Goal: Manage account settings

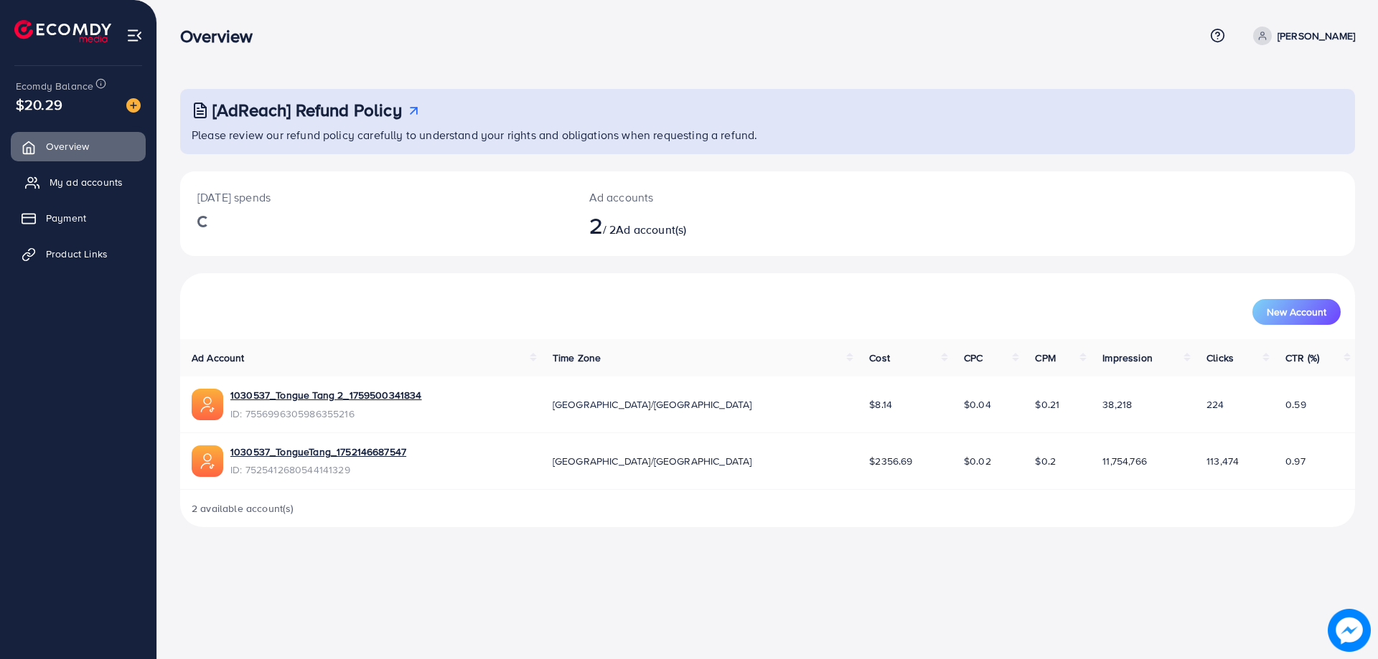
click at [92, 177] on span "My ad accounts" at bounding box center [86, 182] width 73 height 14
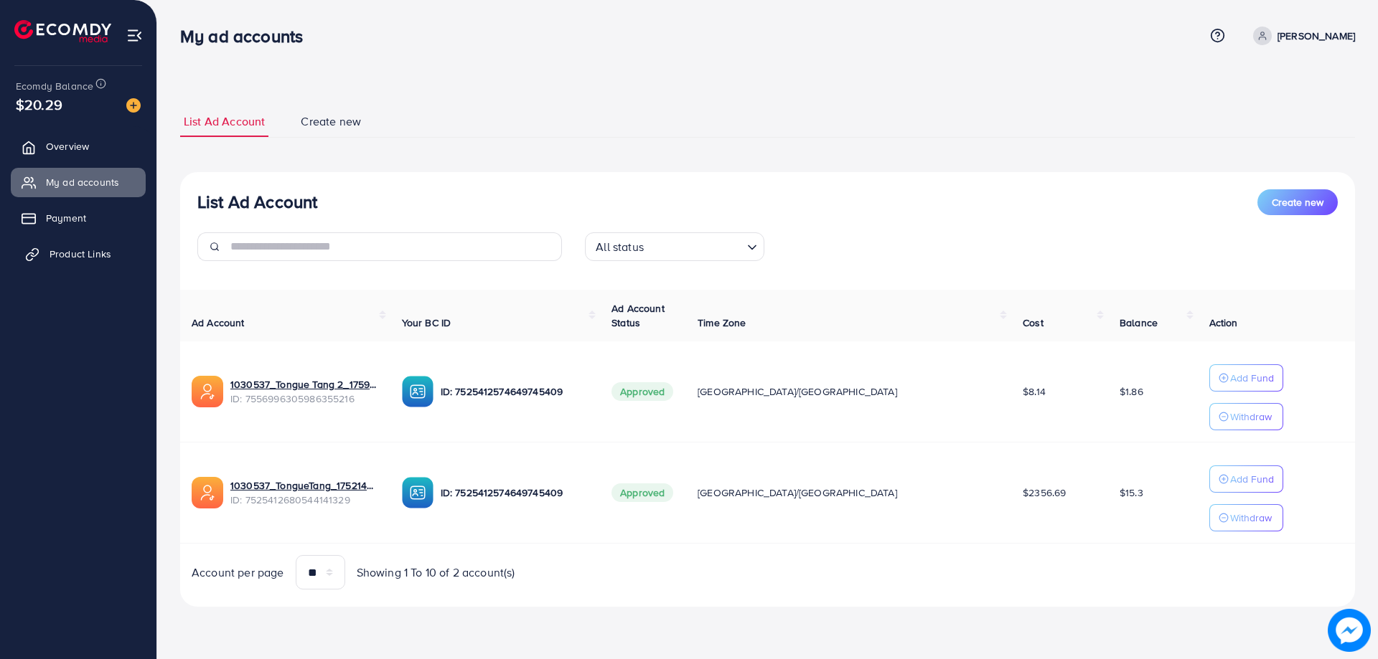
drag, startPoint x: 165, startPoint y: 254, endPoint x: 118, endPoint y: 258, distance: 46.8
click at [154, 254] on div "My ad accounts Help Center Contact Support Term and policy About Us [PERSON_NAM…" at bounding box center [689, 323] width 1378 height 647
click at [116, 258] on link "Product Links" at bounding box center [78, 254] width 135 height 29
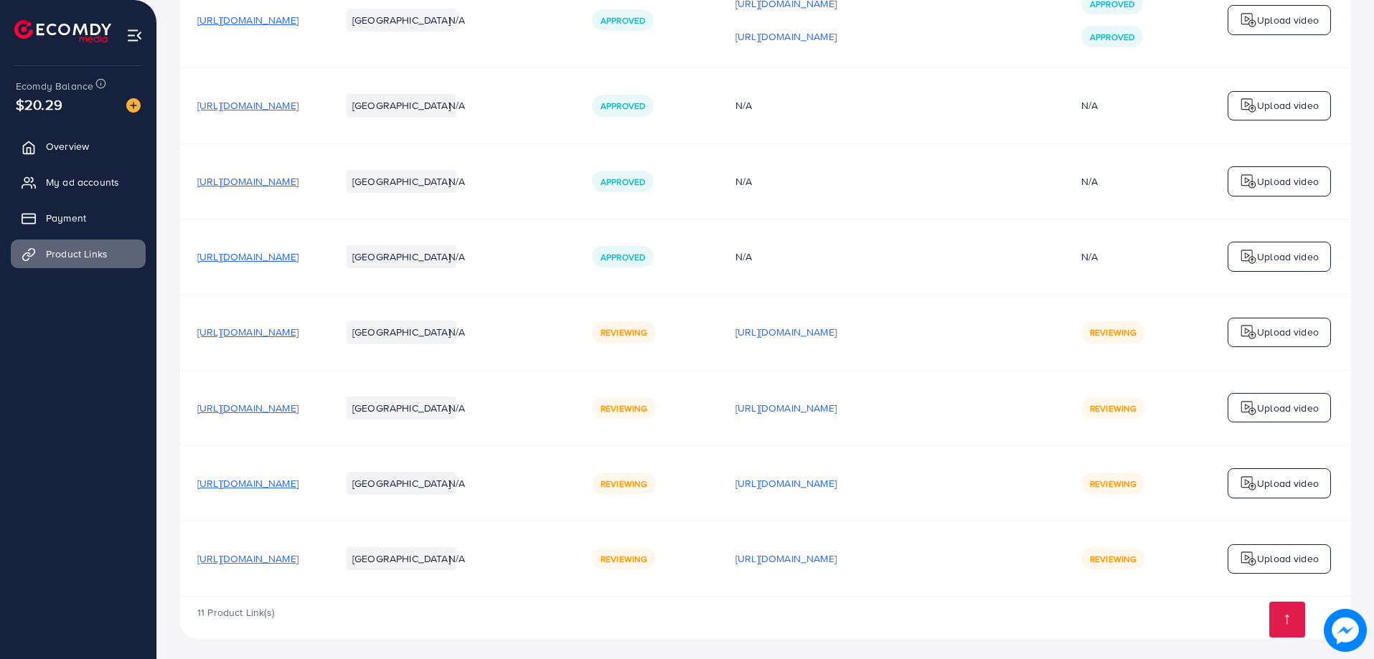
scroll to position [814, 0]
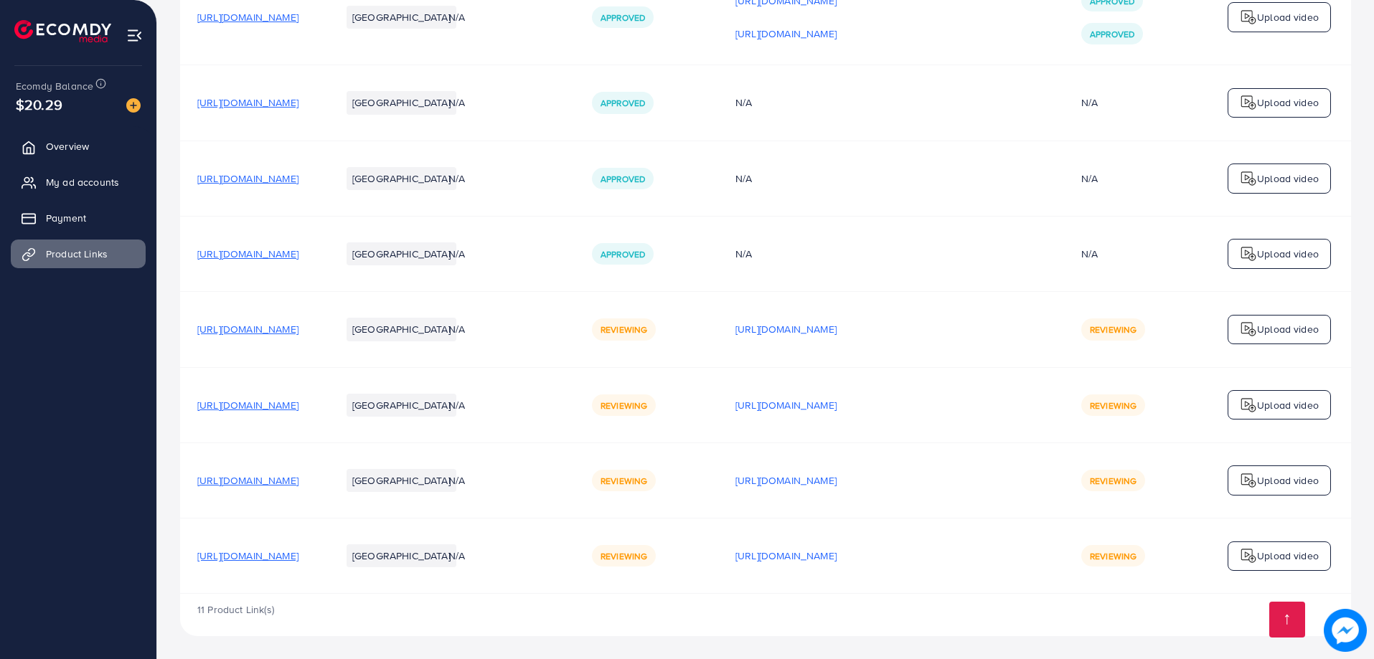
click at [575, 438] on td "N/A" at bounding box center [503, 404] width 144 height 75
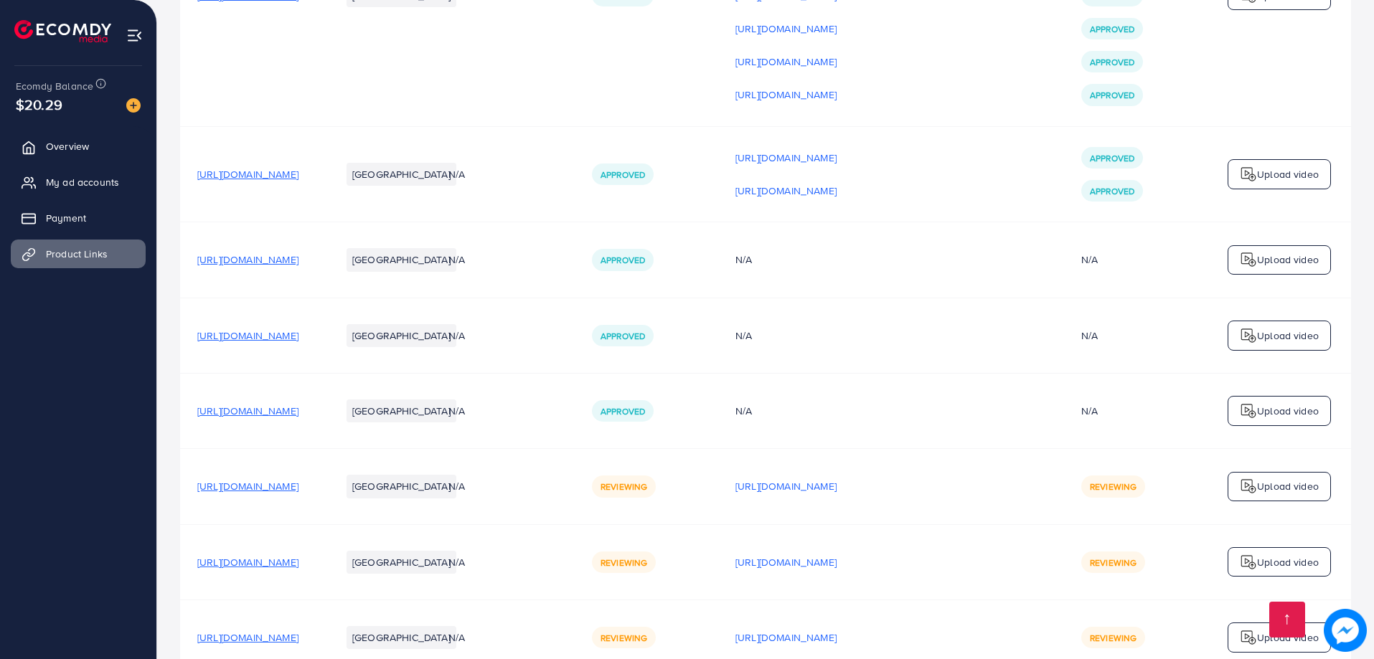
scroll to position [527, 0]
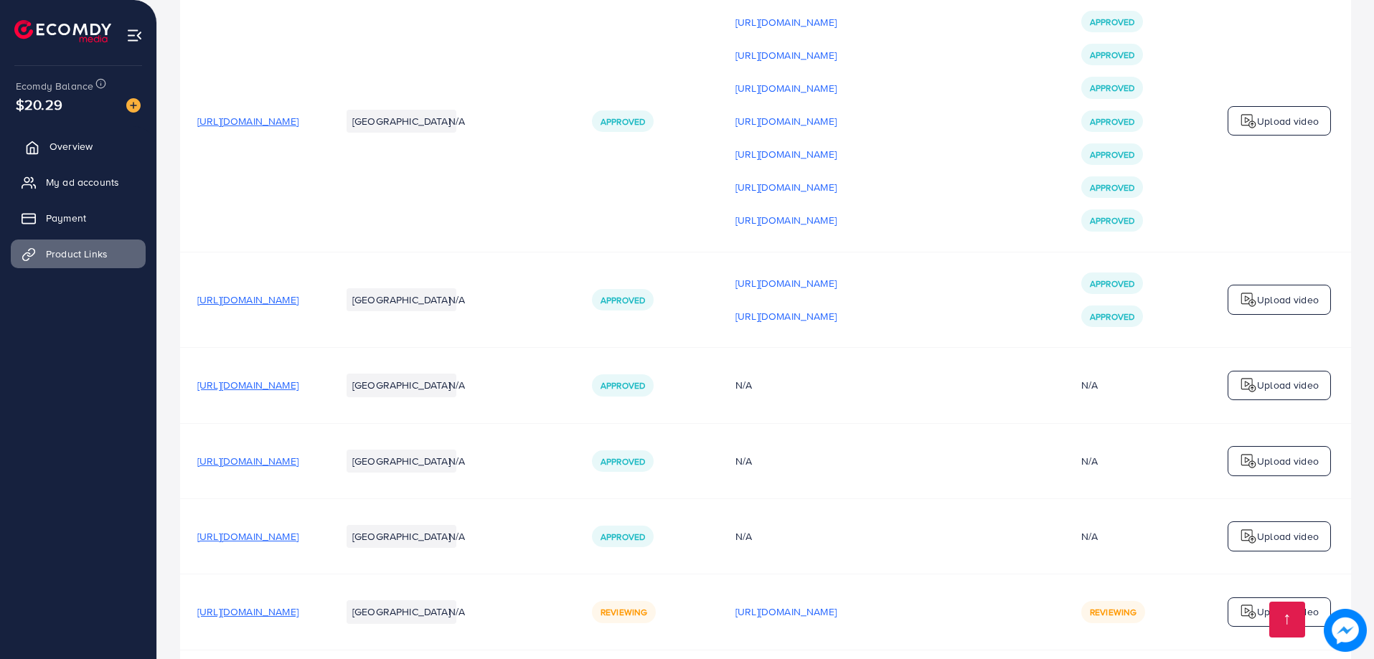
click at [89, 149] on span "Overview" at bounding box center [71, 146] width 43 height 14
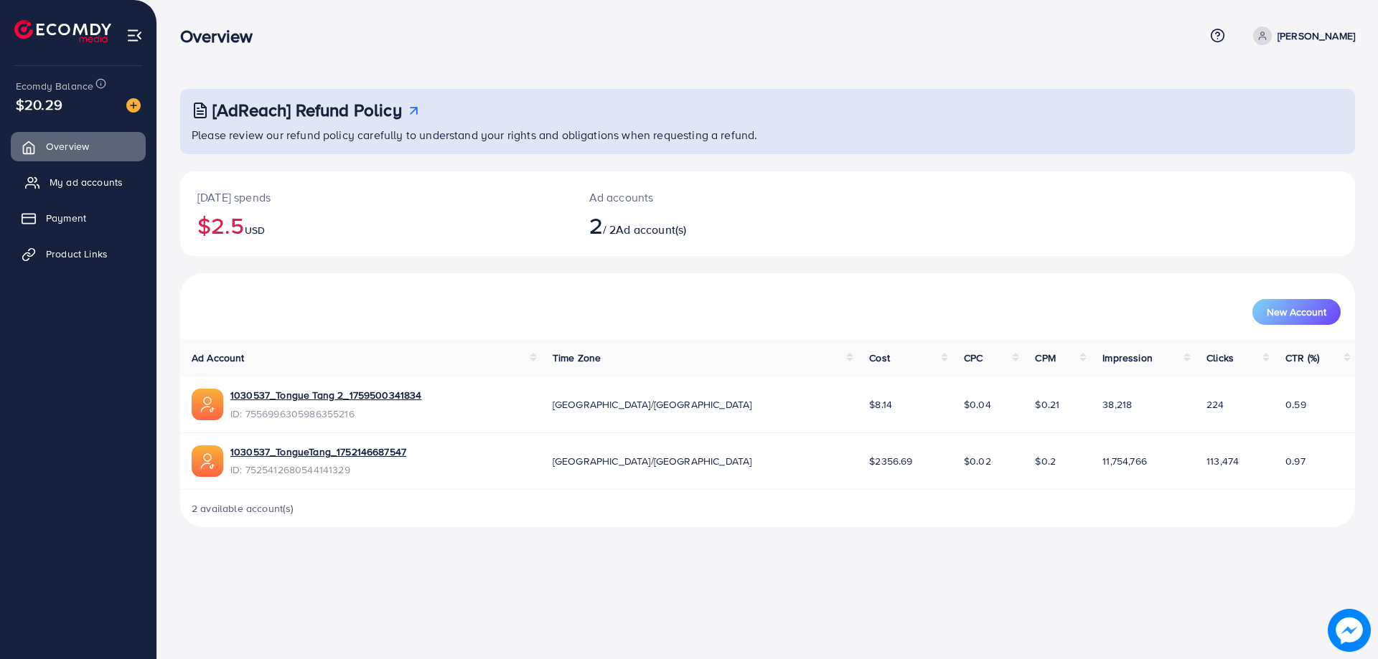
click at [85, 176] on span "My ad accounts" at bounding box center [86, 182] width 73 height 14
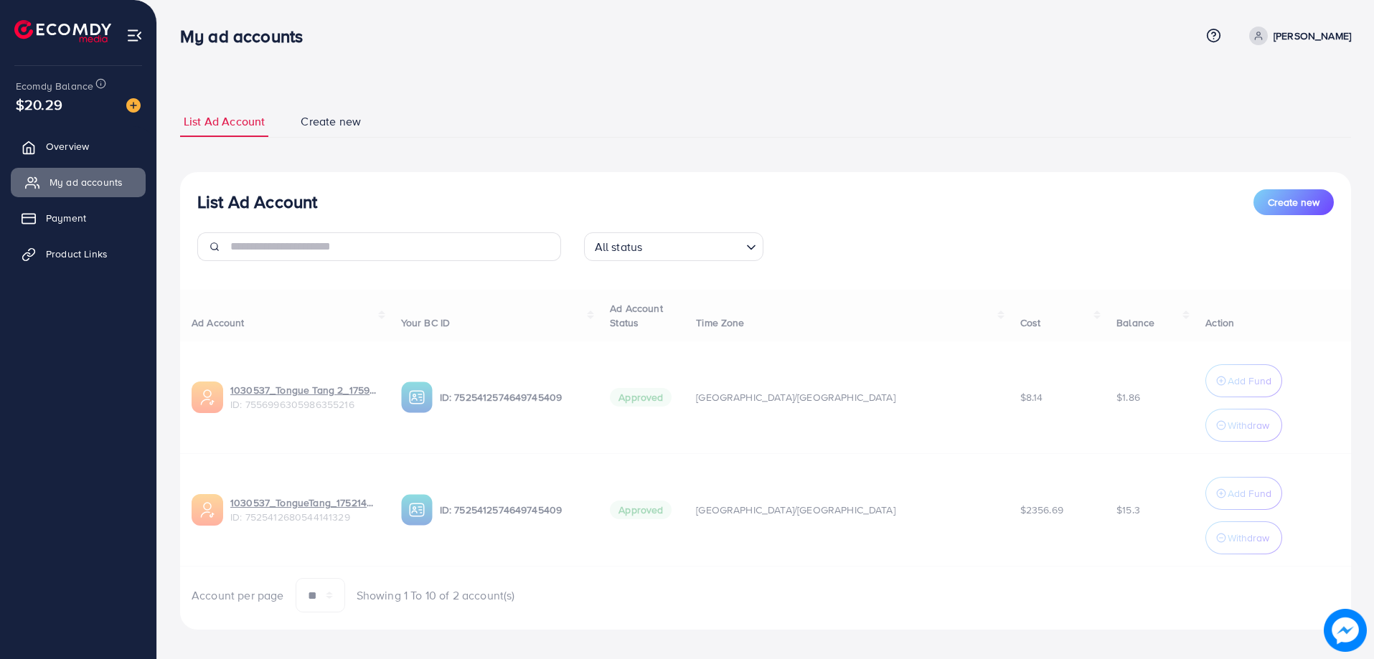
click at [85, 194] on link "My ad accounts" at bounding box center [78, 182] width 135 height 29
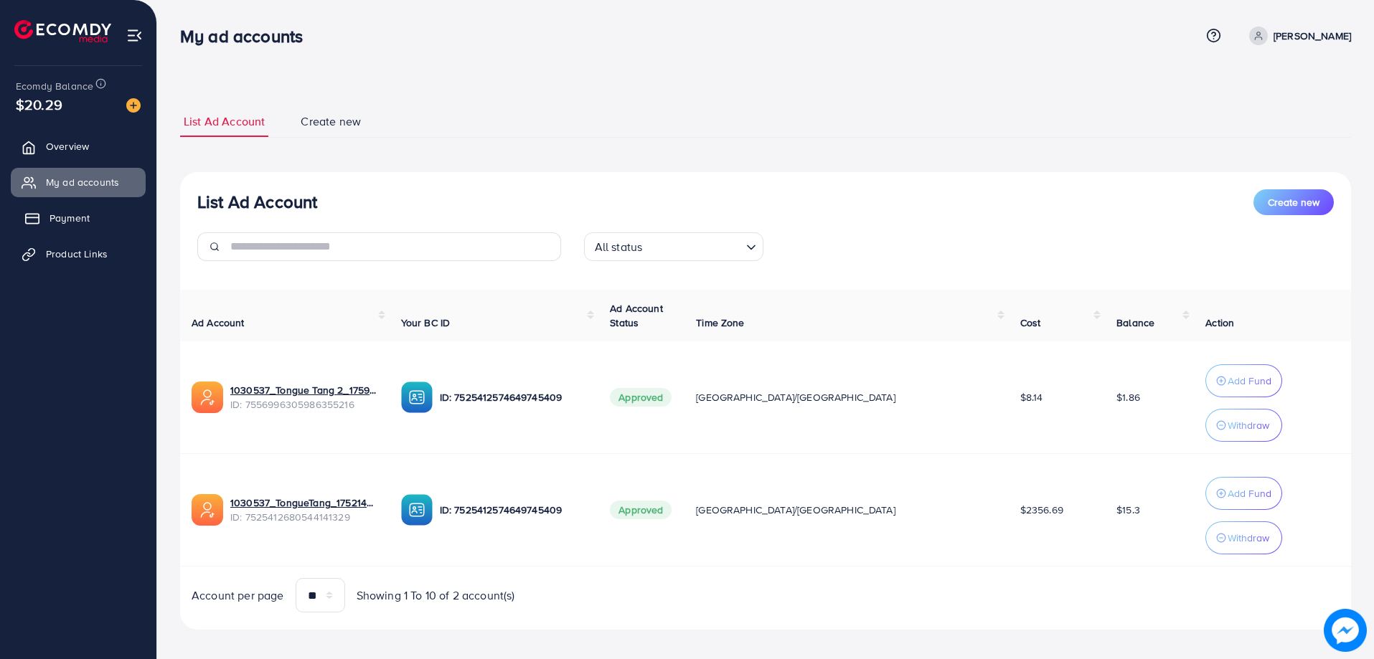
click at [87, 207] on link "Payment" at bounding box center [78, 218] width 135 height 29
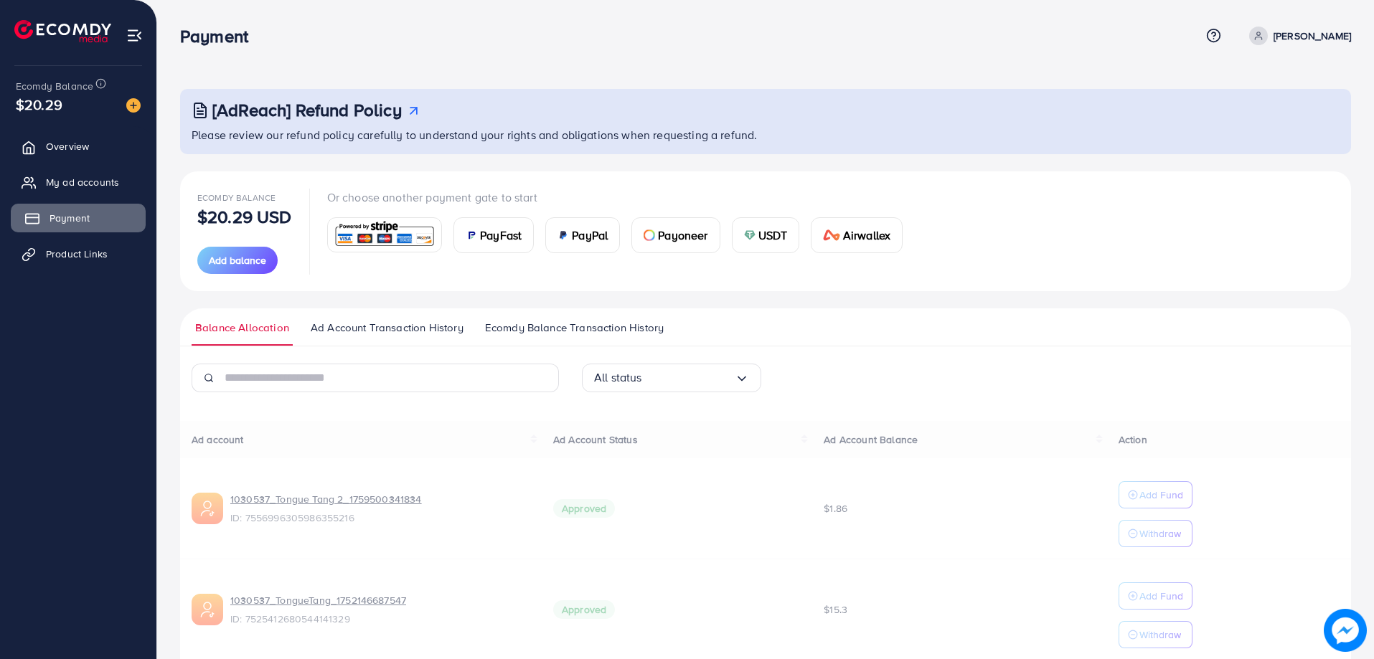
click at [91, 220] on link "Payment" at bounding box center [78, 218] width 135 height 29
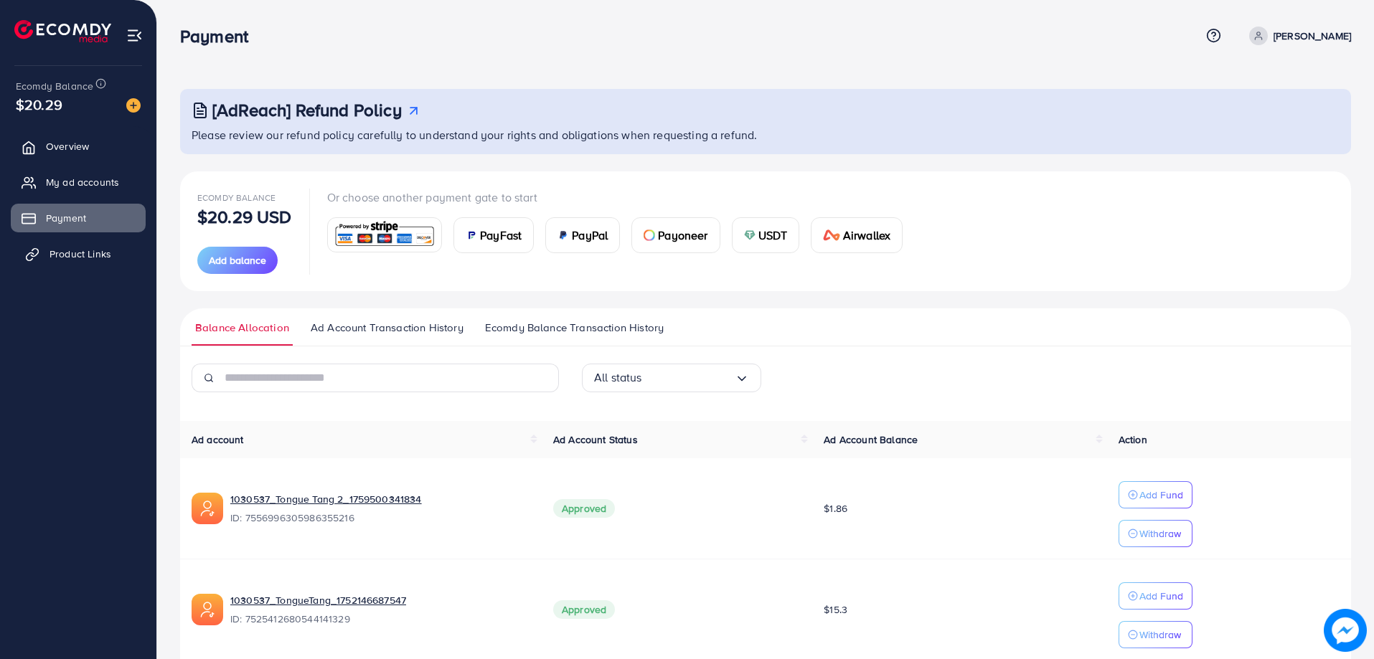
click at [93, 244] on link "Product Links" at bounding box center [78, 254] width 135 height 29
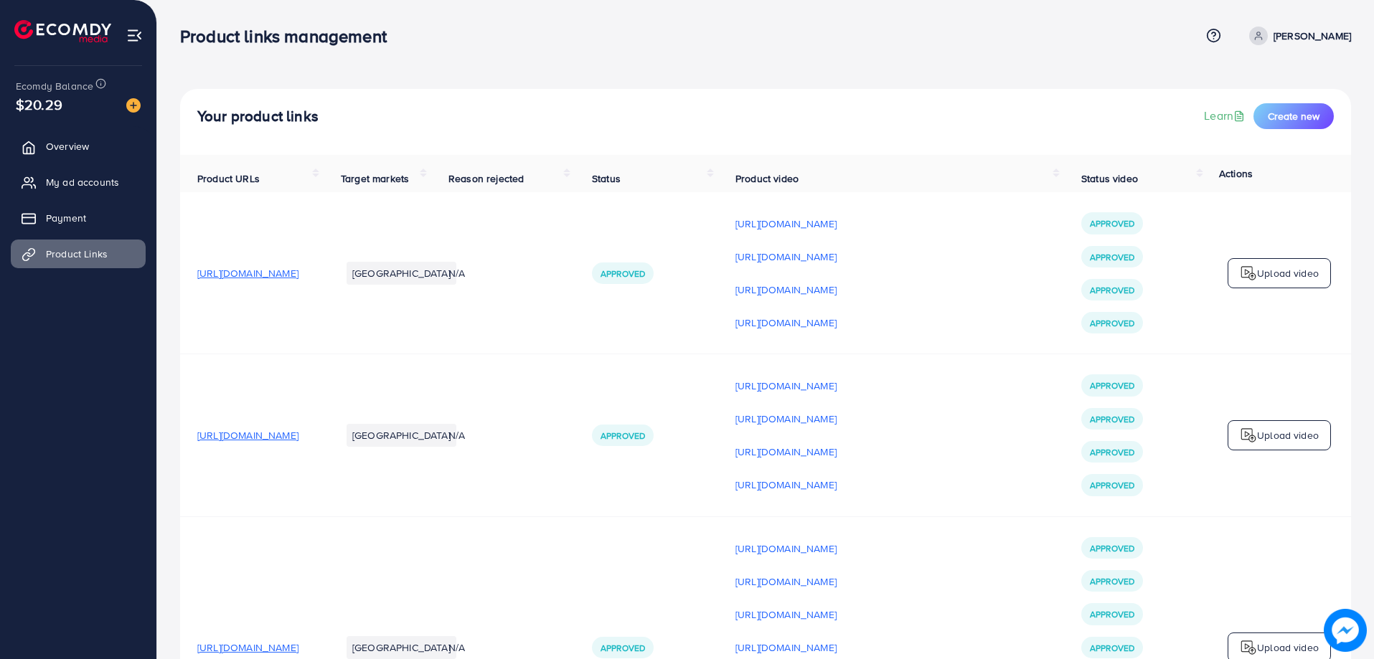
click at [67, 164] on ul "Overview My ad accounts Payment Product Links" at bounding box center [78, 205] width 156 height 158
click at [72, 151] on span "Overview" at bounding box center [71, 146] width 43 height 14
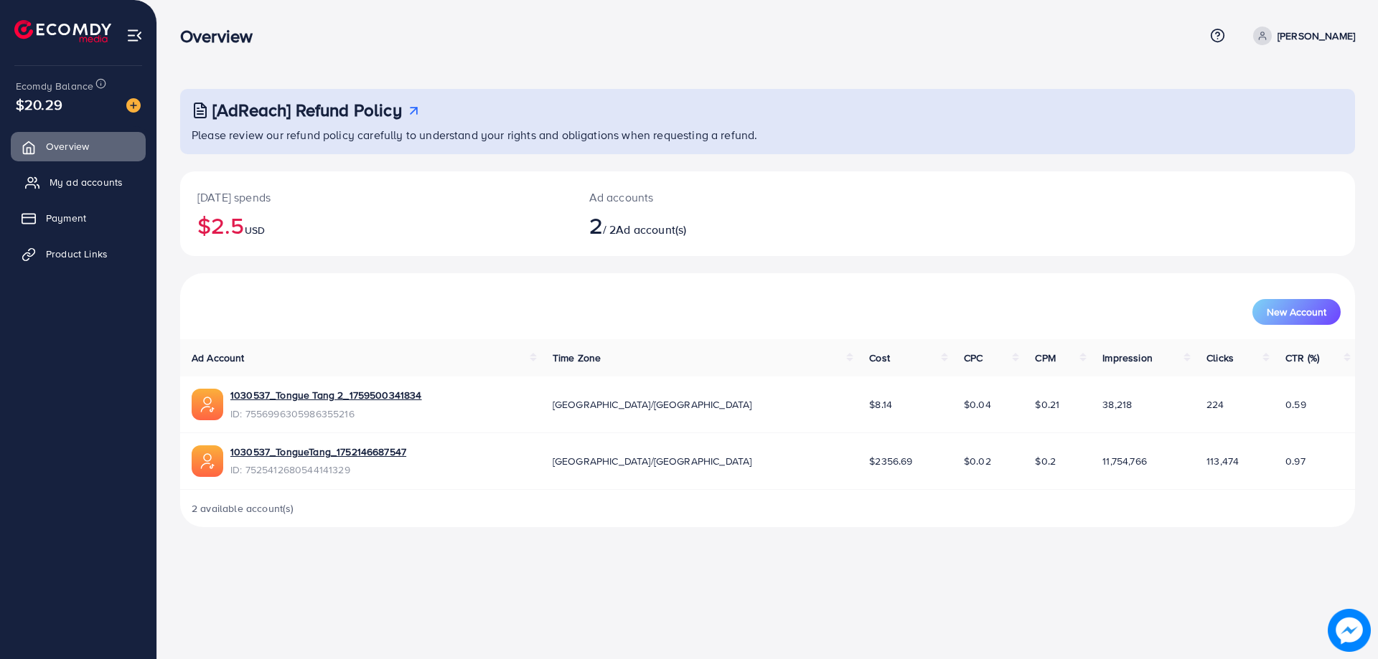
click at [81, 169] on link "My ad accounts" at bounding box center [78, 182] width 135 height 29
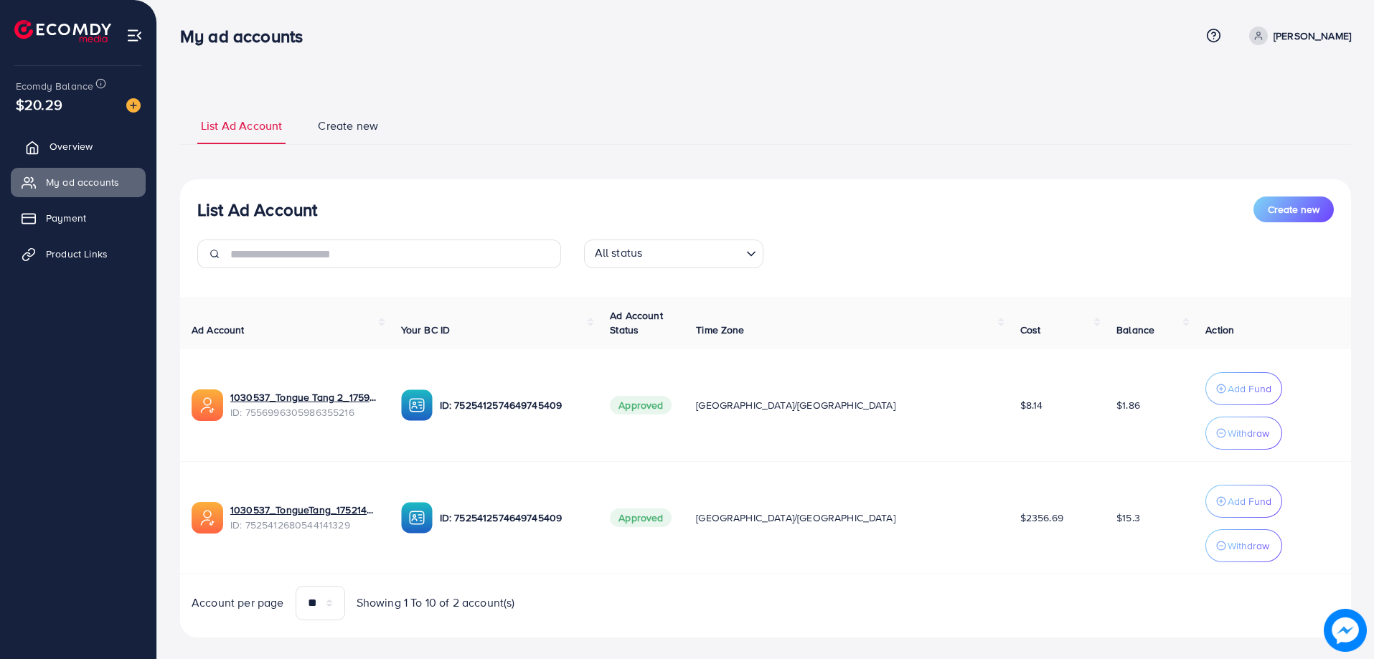
click at [113, 149] on link "Overview" at bounding box center [78, 146] width 135 height 29
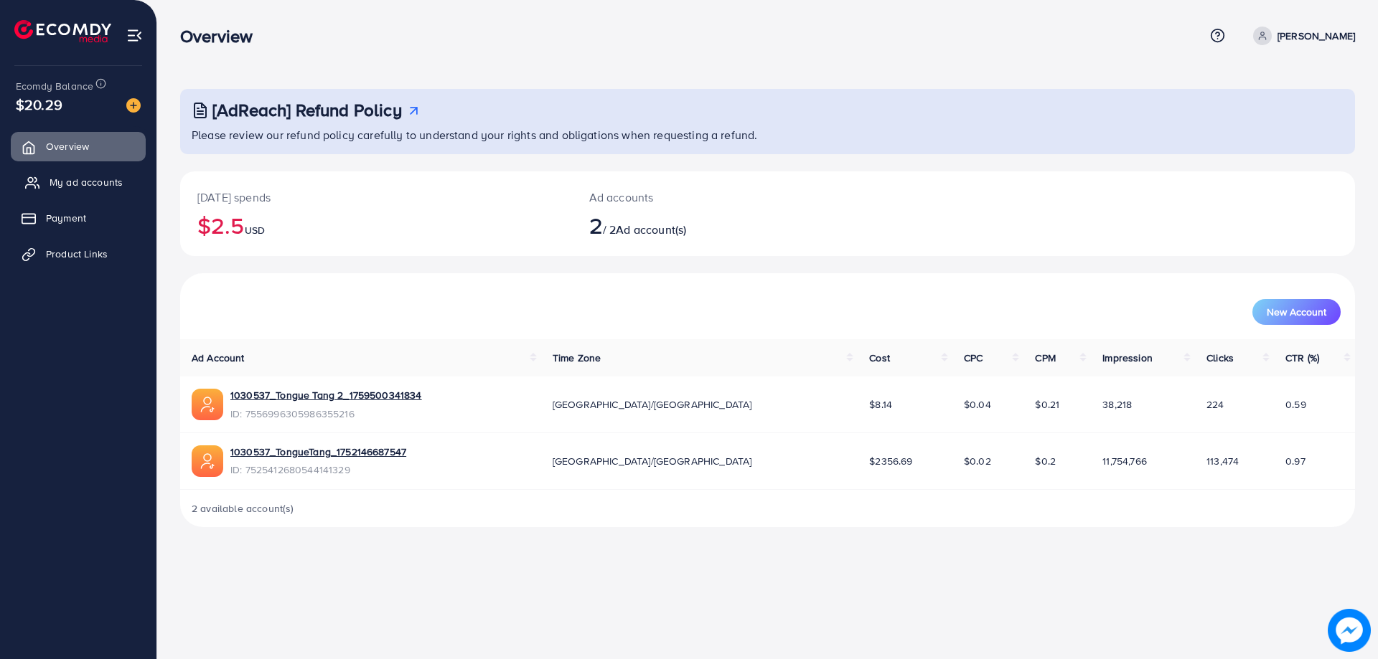
click at [118, 180] on span "My ad accounts" at bounding box center [86, 182] width 73 height 14
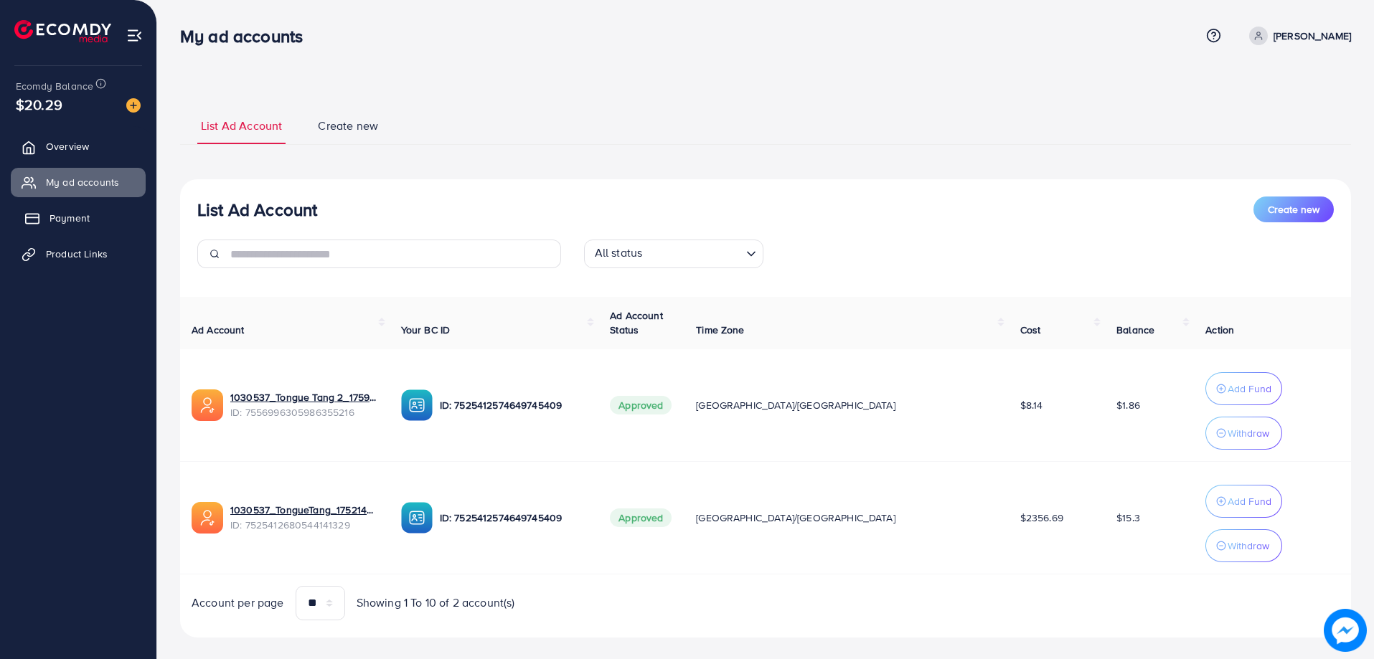
click at [133, 227] on link "Payment" at bounding box center [78, 218] width 135 height 29
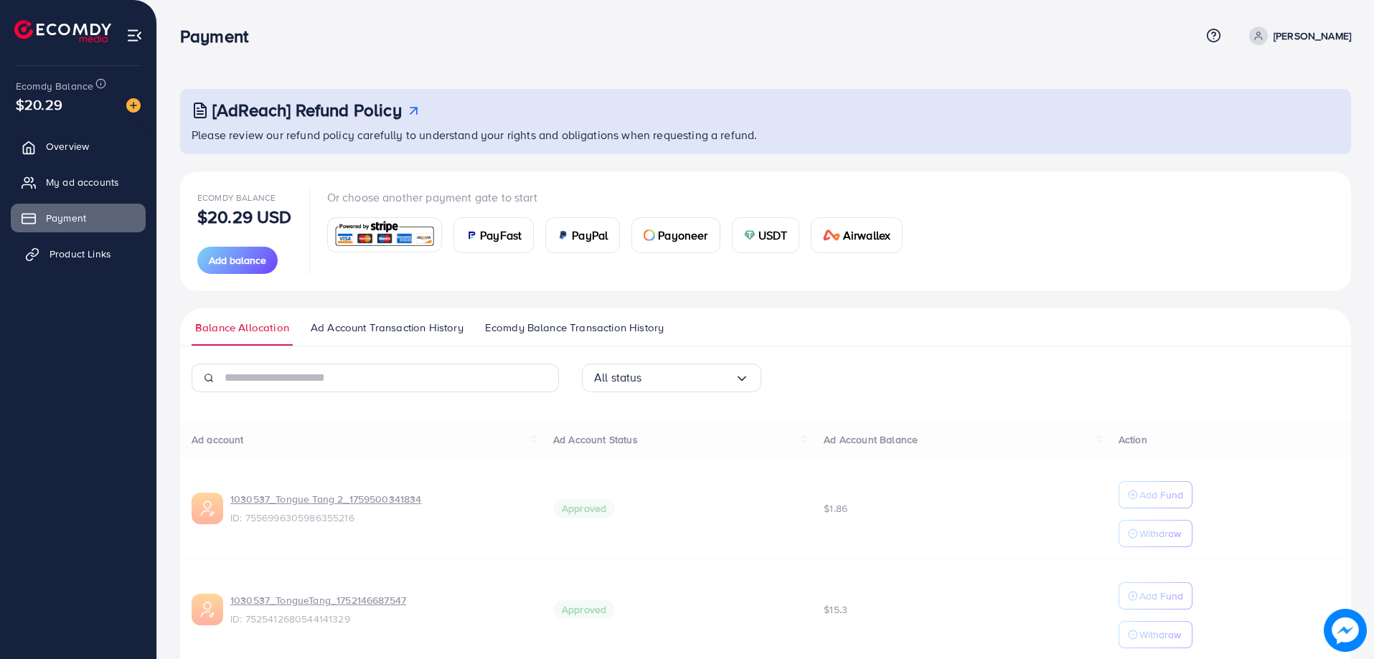
click at [133, 248] on link "Product Links" at bounding box center [78, 254] width 135 height 29
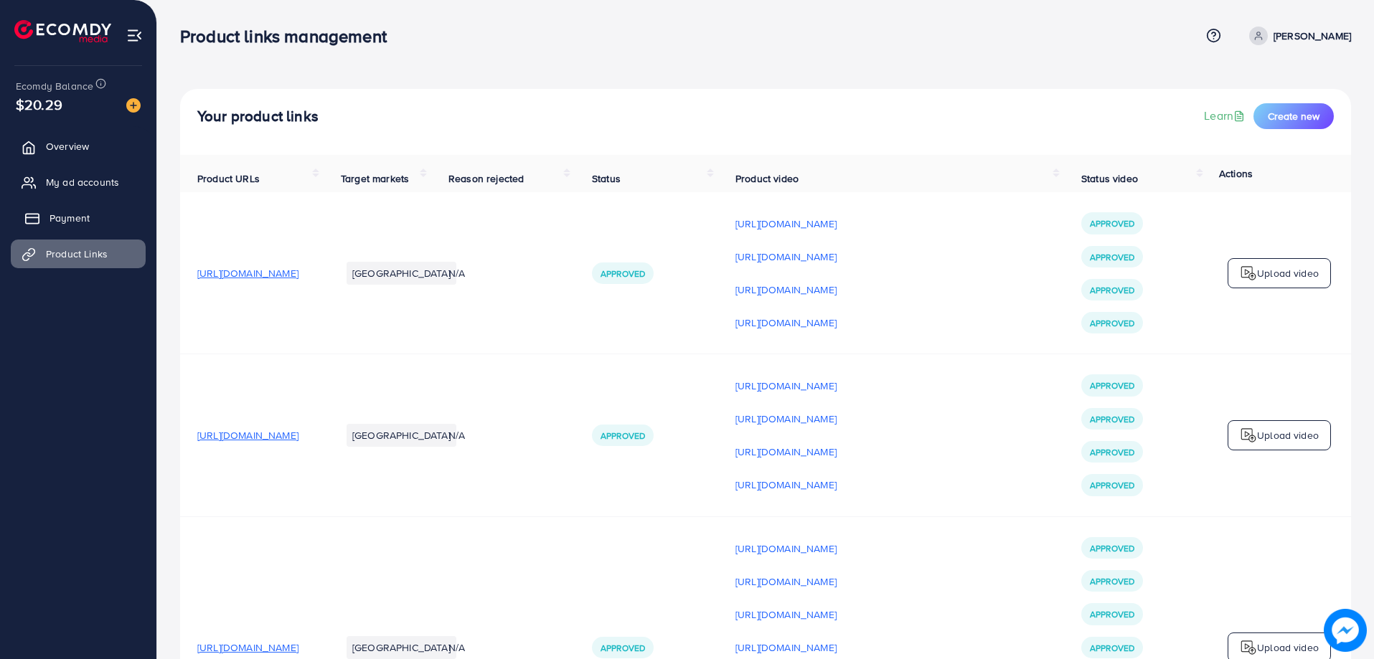
click at [126, 221] on link "Payment" at bounding box center [78, 218] width 135 height 29
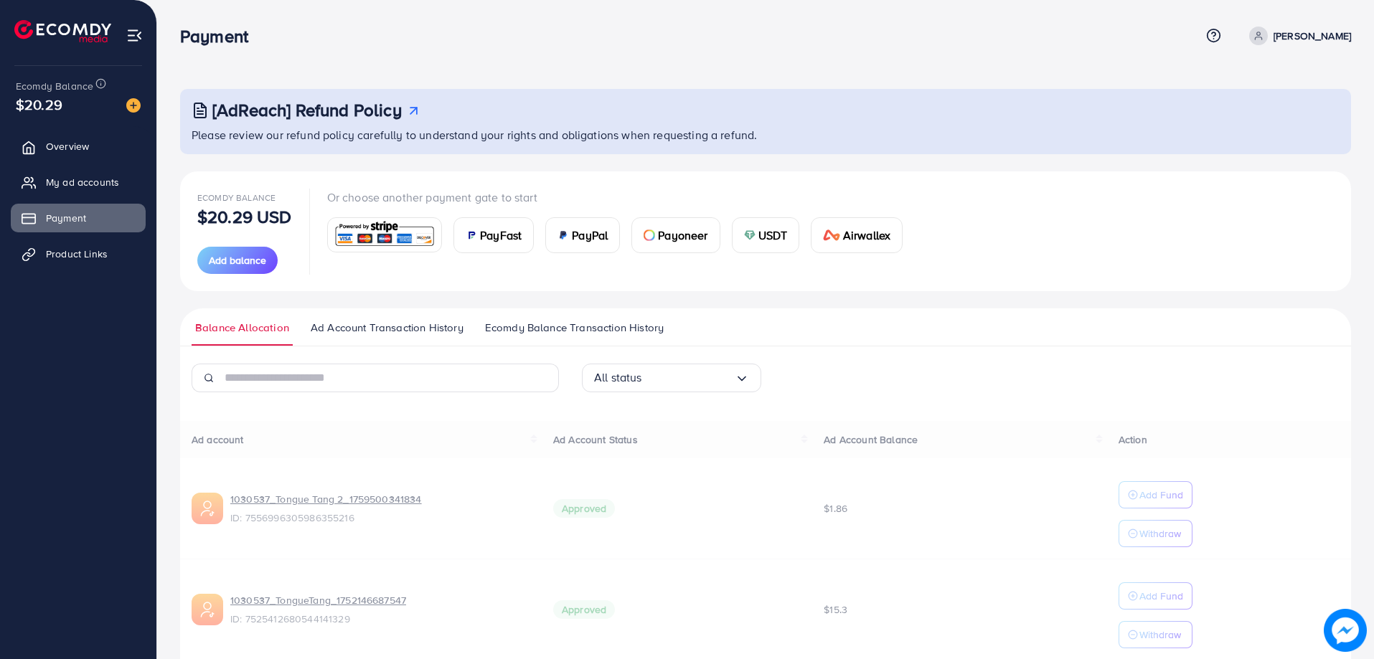
click at [134, 165] on ul "Overview My ad accounts Payment Product Links" at bounding box center [78, 205] width 156 height 158
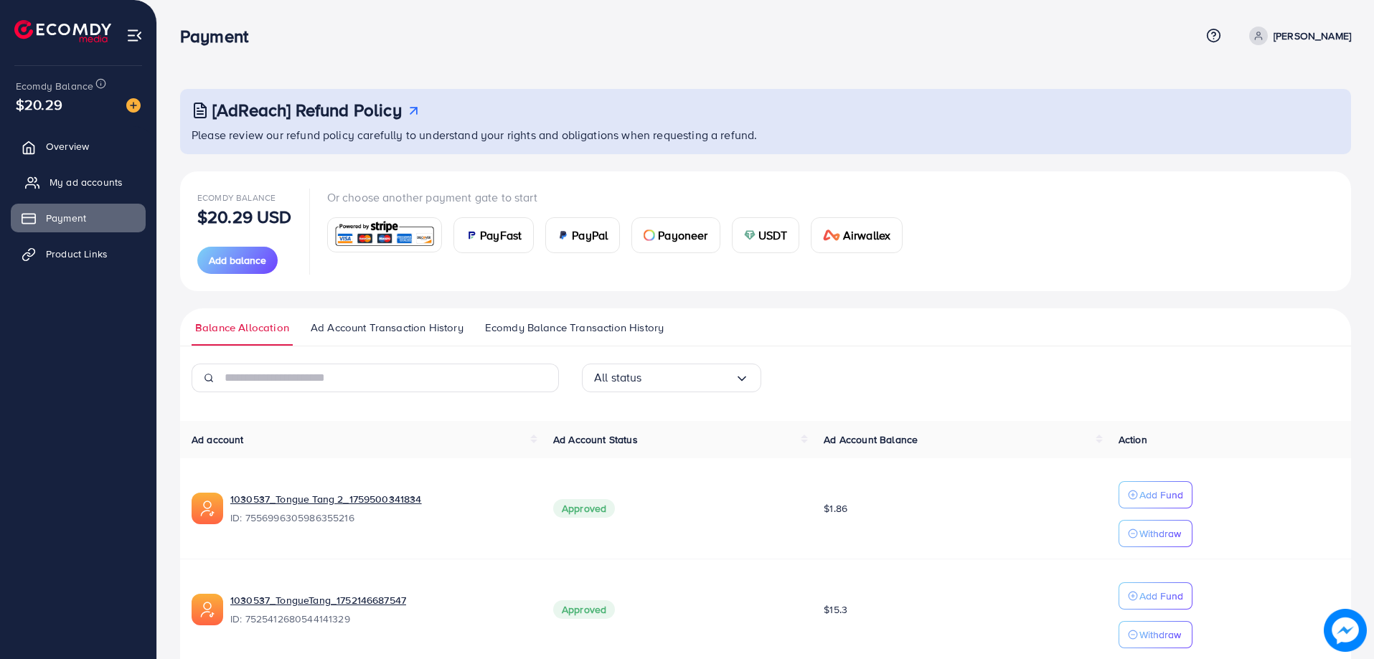
click at [133, 185] on link "My ad accounts" at bounding box center [78, 182] width 135 height 29
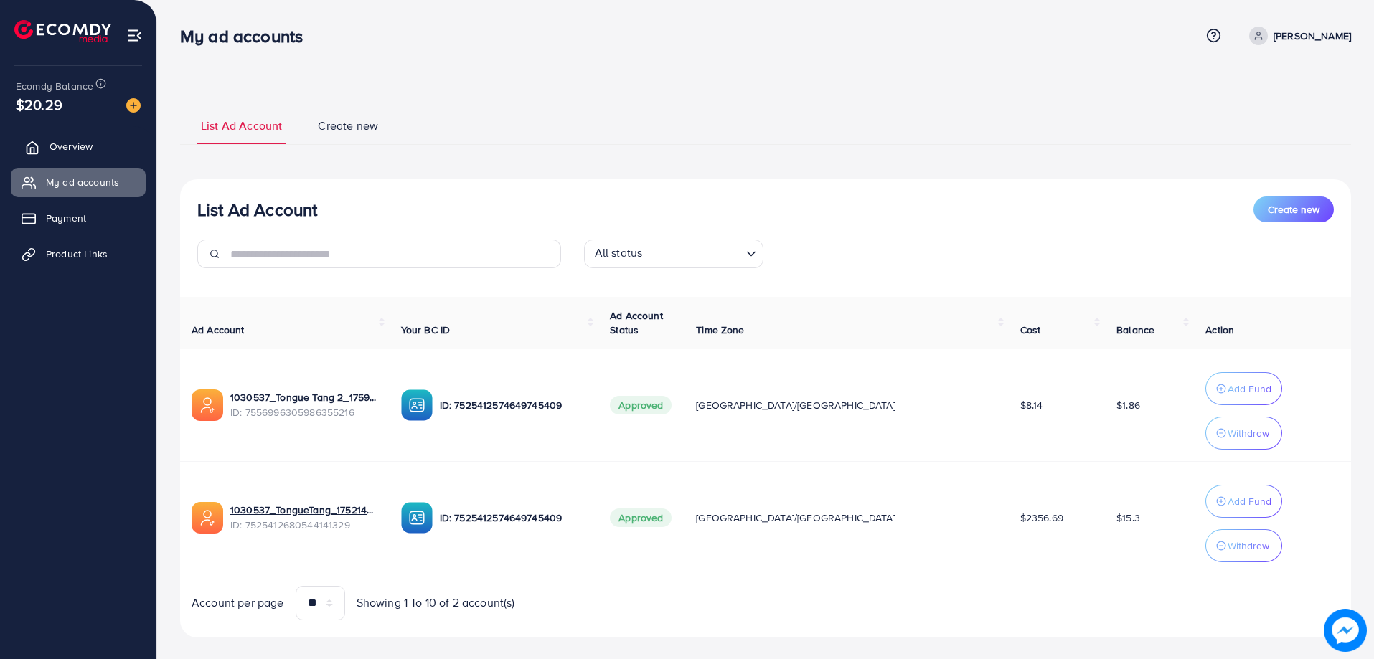
click at [130, 150] on link "Overview" at bounding box center [78, 146] width 135 height 29
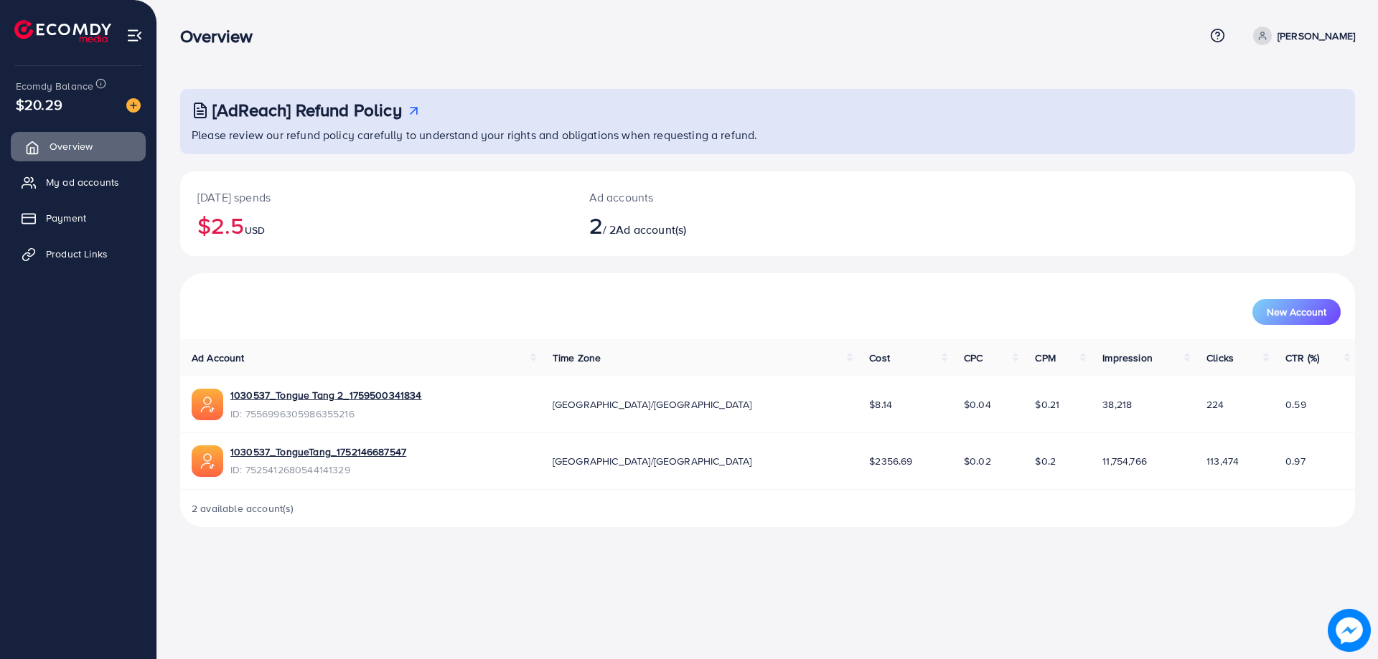
click at [97, 139] on link "Overview" at bounding box center [78, 146] width 135 height 29
click at [101, 168] on link "My ad accounts" at bounding box center [78, 182] width 135 height 29
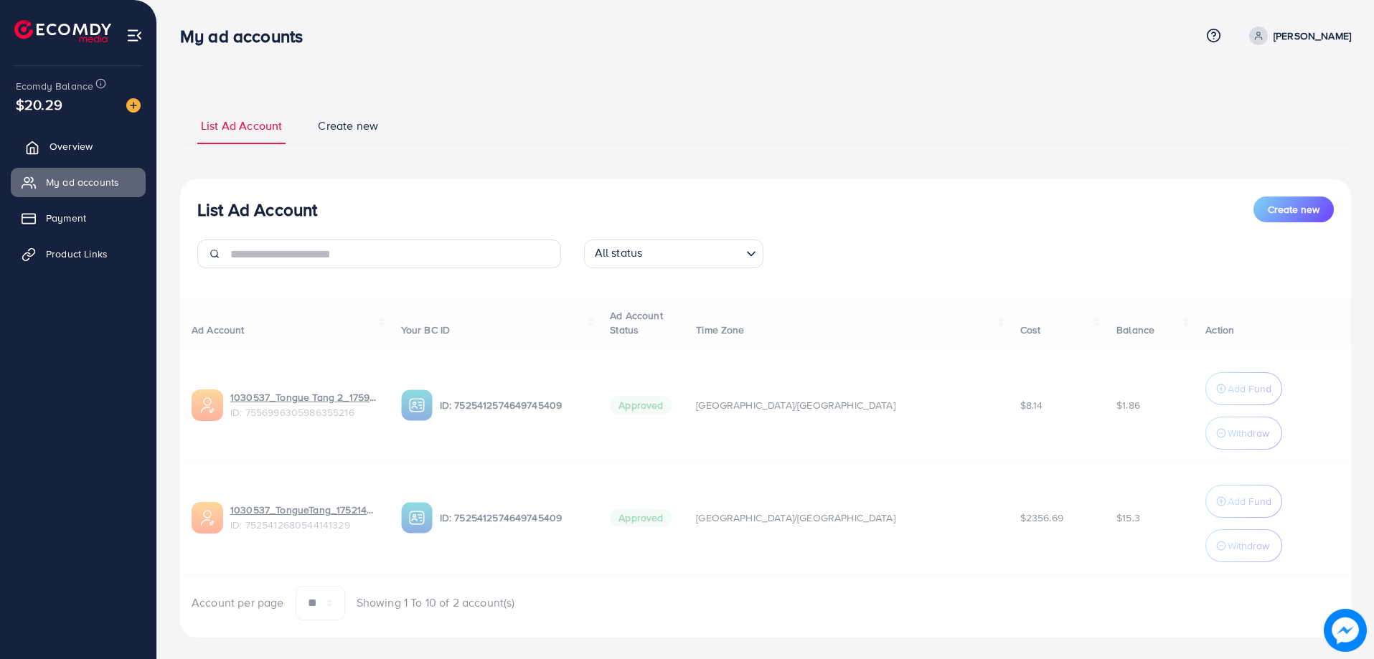
click at [133, 155] on link "Overview" at bounding box center [78, 146] width 135 height 29
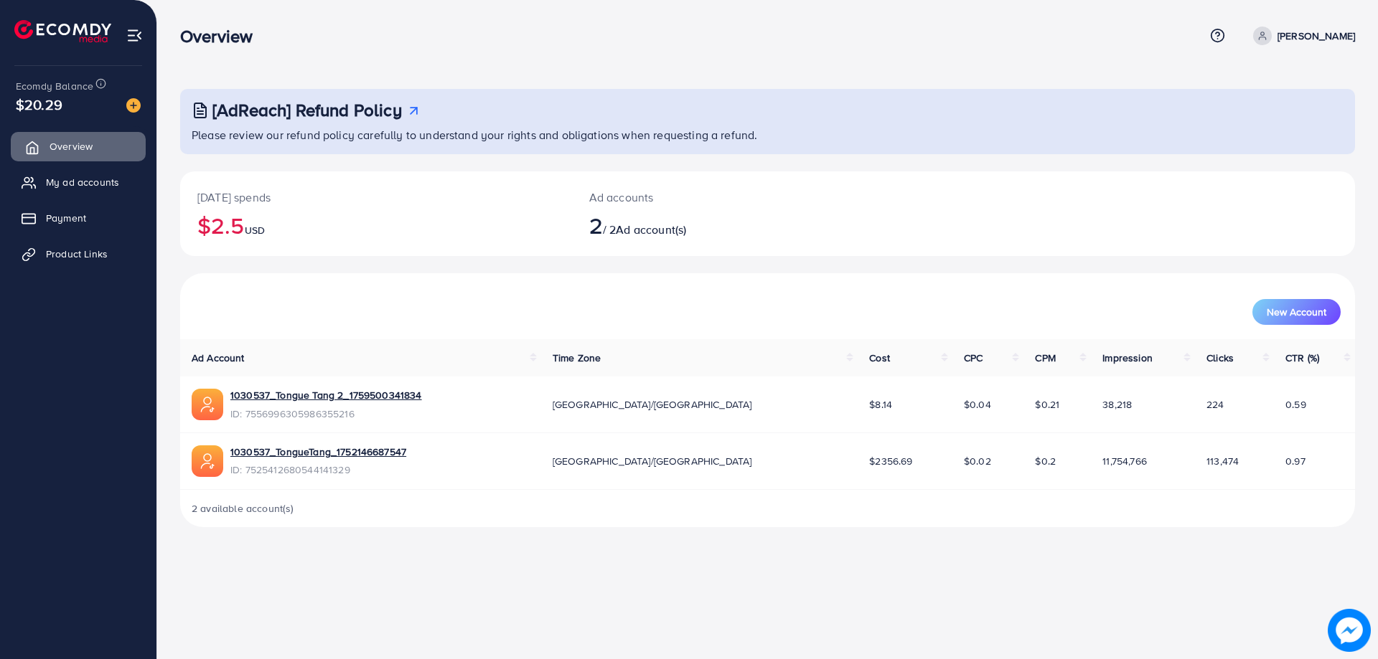
click at [130, 154] on link "Overview" at bounding box center [78, 146] width 135 height 29
click at [133, 174] on link "My ad accounts" at bounding box center [78, 182] width 135 height 29
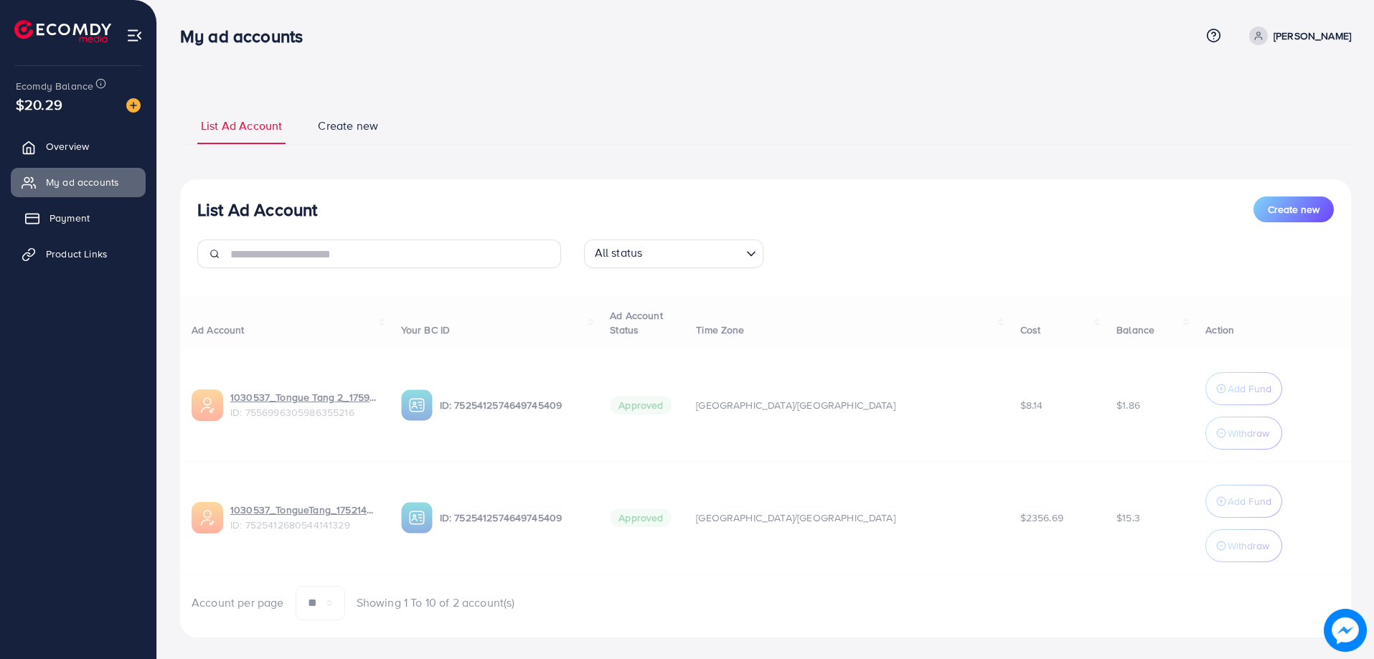
click at [128, 207] on link "Payment" at bounding box center [78, 218] width 135 height 29
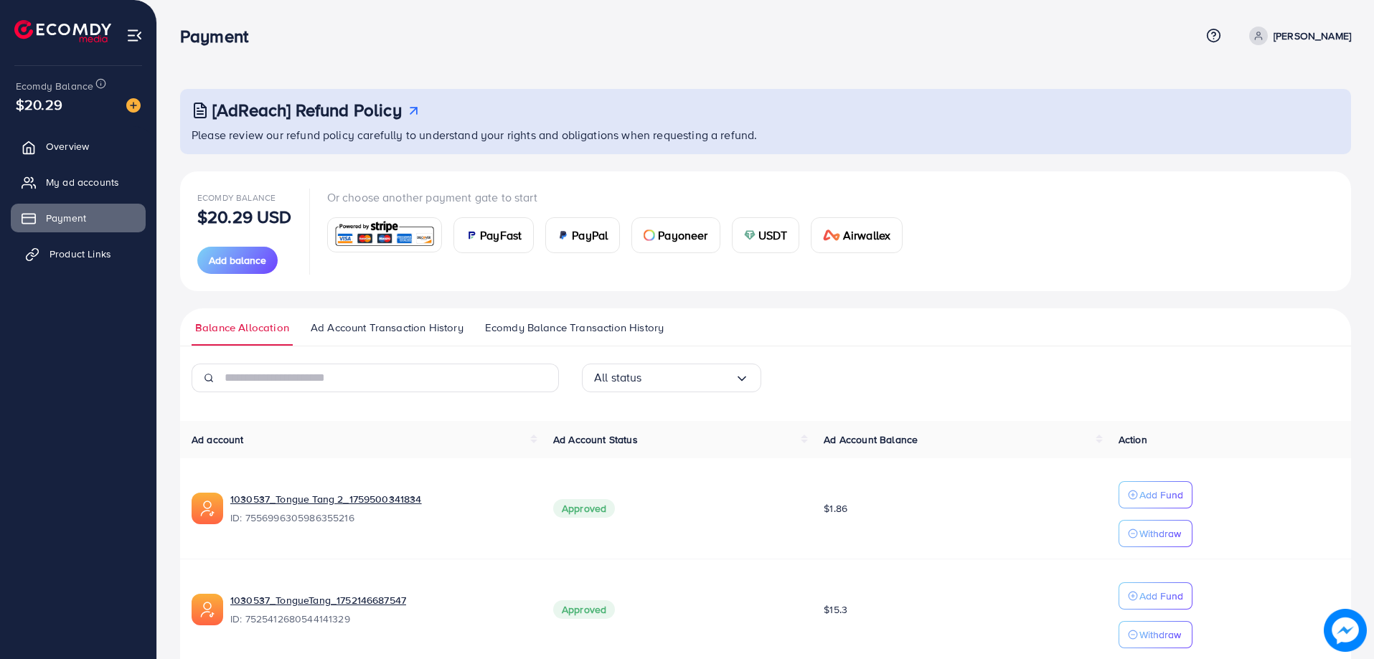
click at [129, 252] on link "Product Links" at bounding box center [78, 254] width 135 height 29
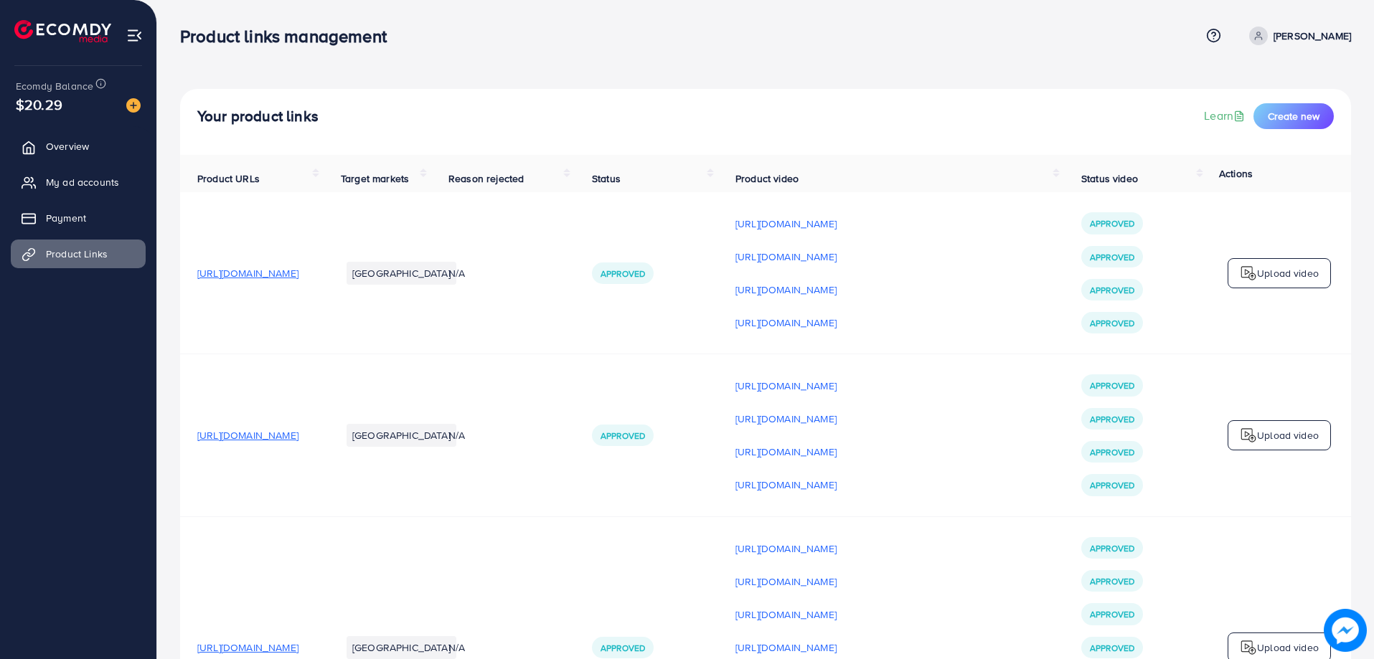
click at [125, 199] on ul "Overview My ad accounts Payment Product Links" at bounding box center [78, 205] width 156 height 158
click at [125, 169] on link "My ad accounts" at bounding box center [78, 182] width 135 height 29
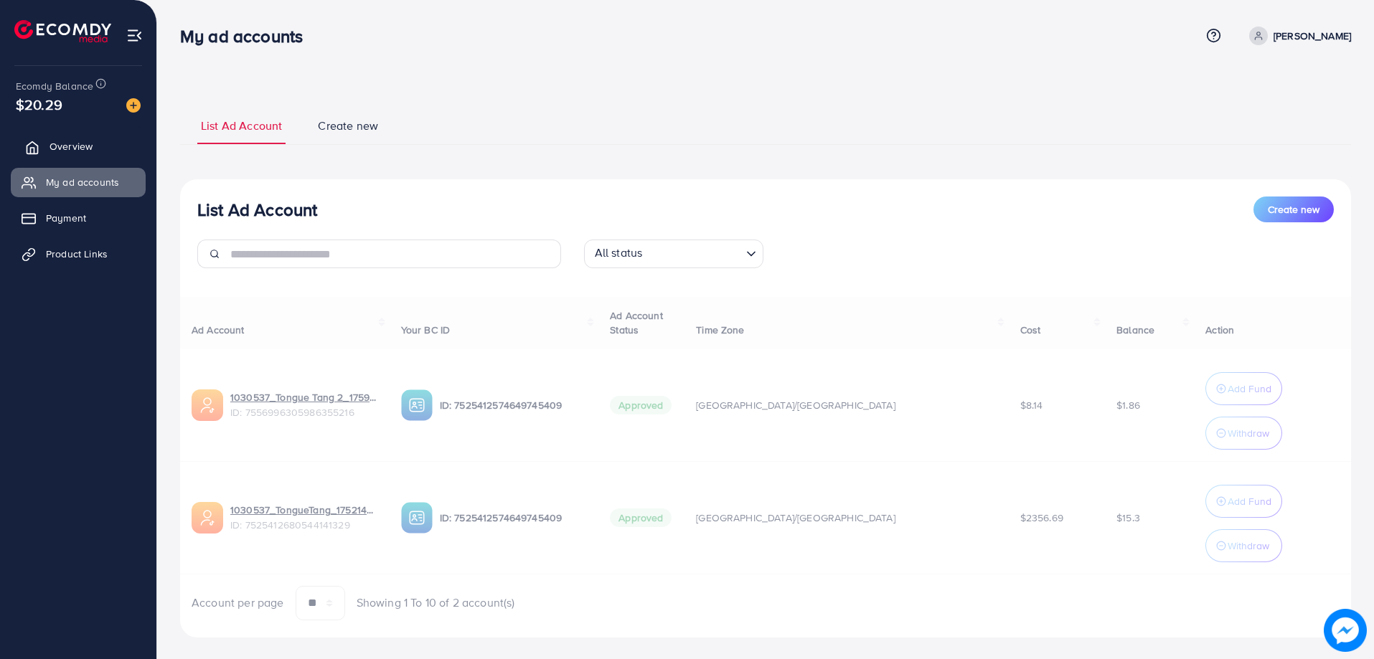
click at [125, 151] on link "Overview" at bounding box center [78, 146] width 135 height 29
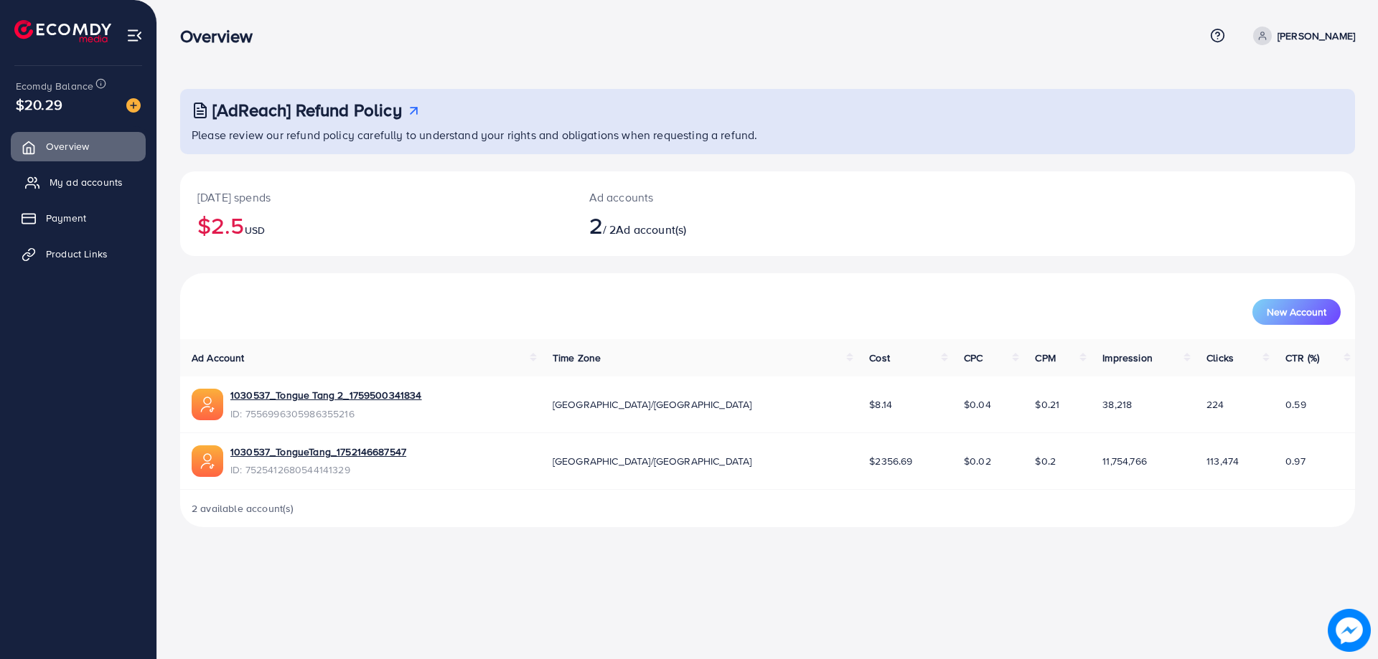
click at [125, 173] on link "My ad accounts" at bounding box center [78, 182] width 135 height 29
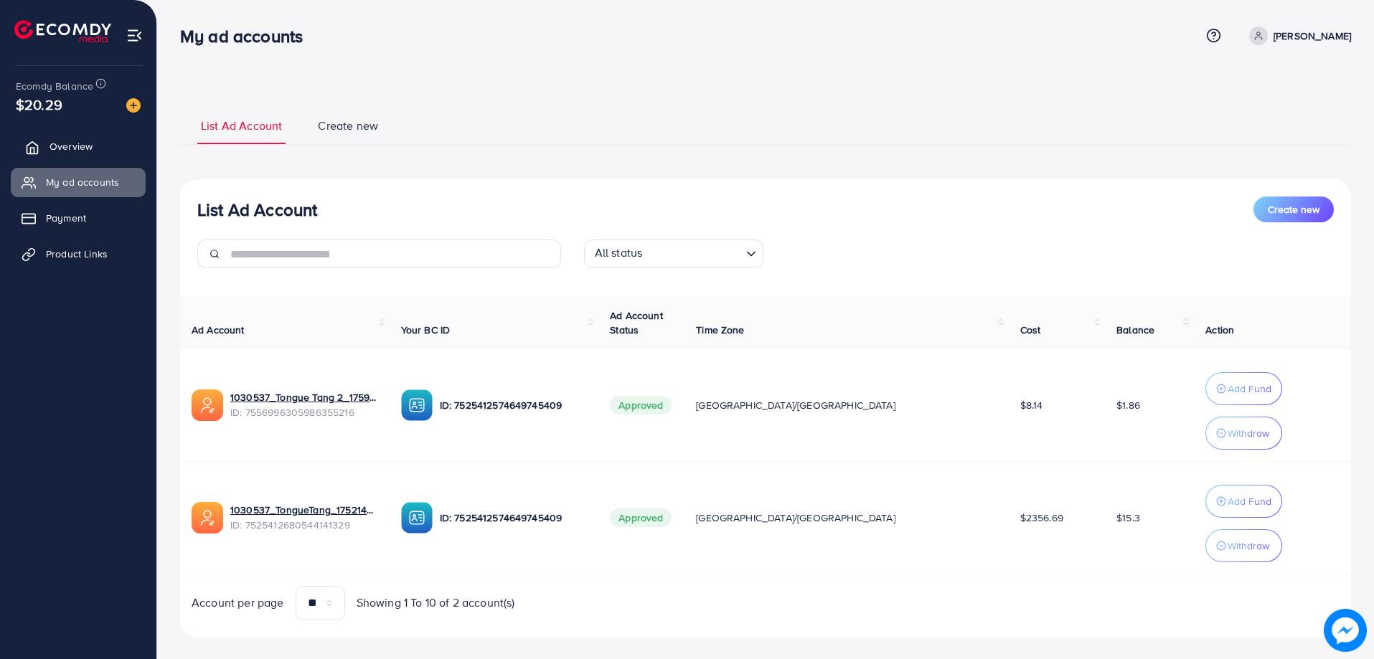
click at [123, 156] on link "Overview" at bounding box center [78, 146] width 135 height 29
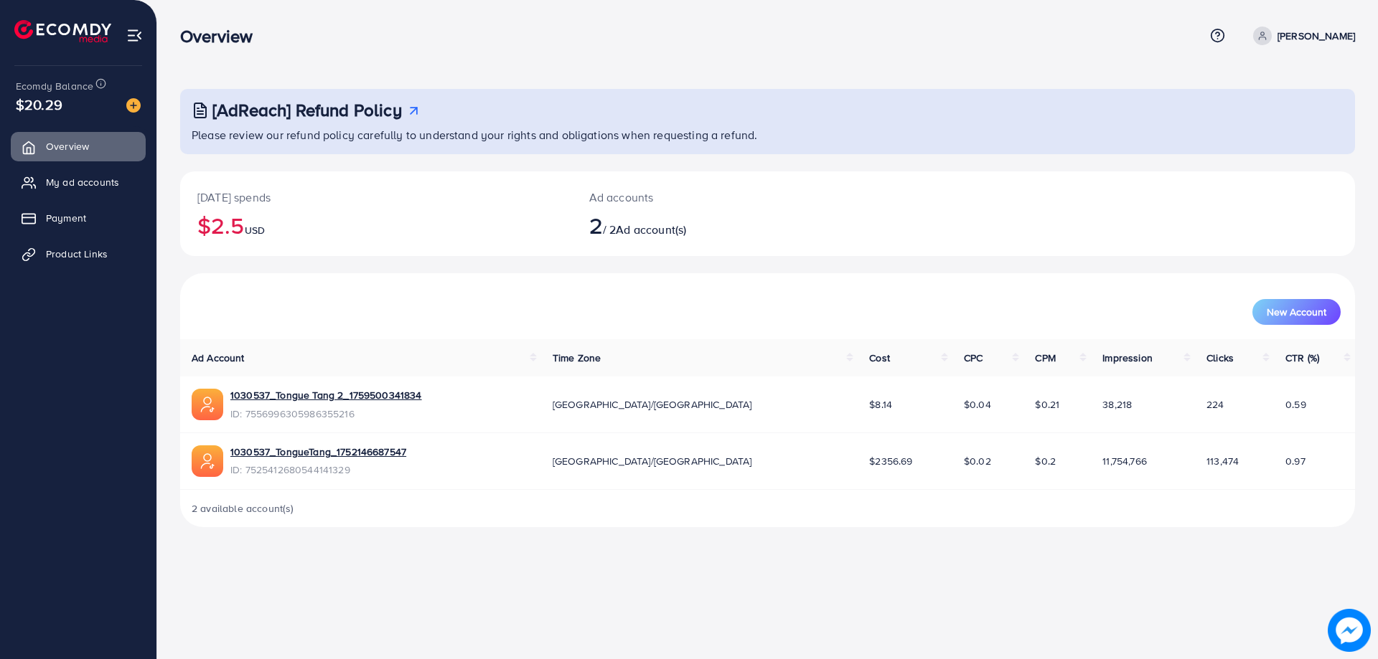
click at [122, 166] on ul "Overview My ad accounts Payment Product Links" at bounding box center [78, 205] width 156 height 158
click at [116, 244] on link "Product Links" at bounding box center [78, 254] width 135 height 29
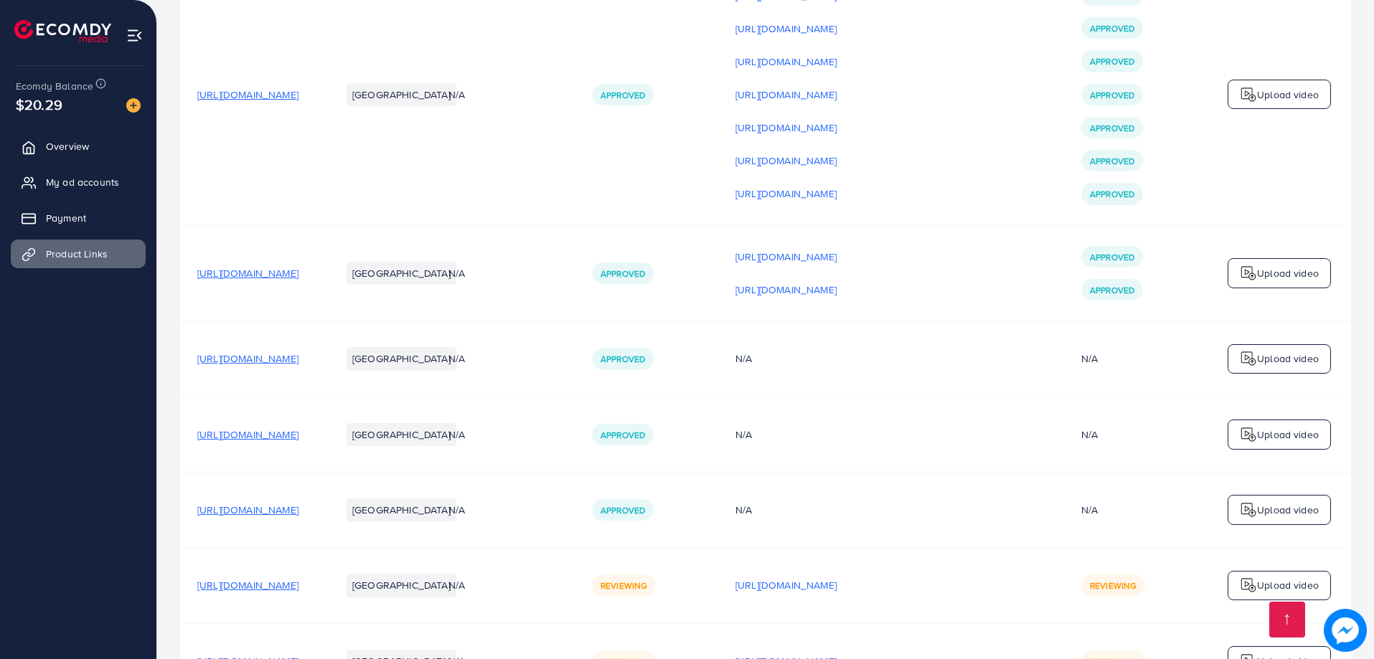
scroll to position [311, 0]
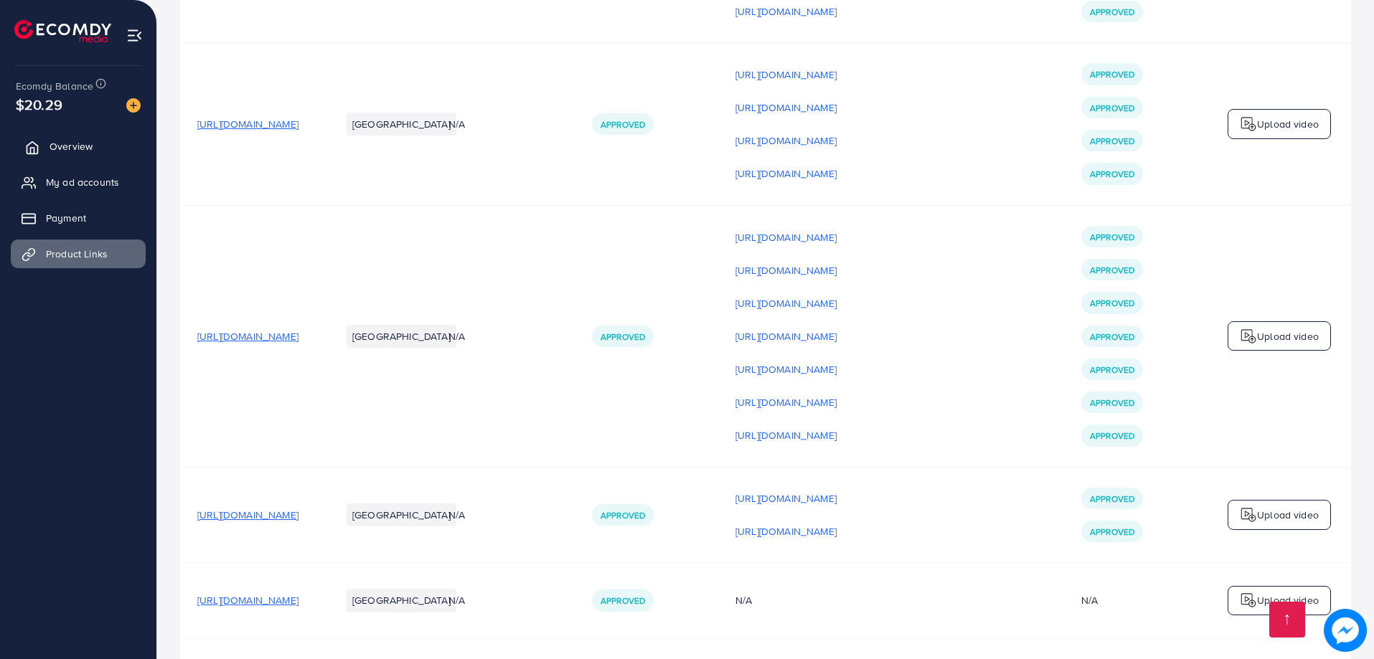
click at [69, 156] on link "Overview" at bounding box center [78, 146] width 135 height 29
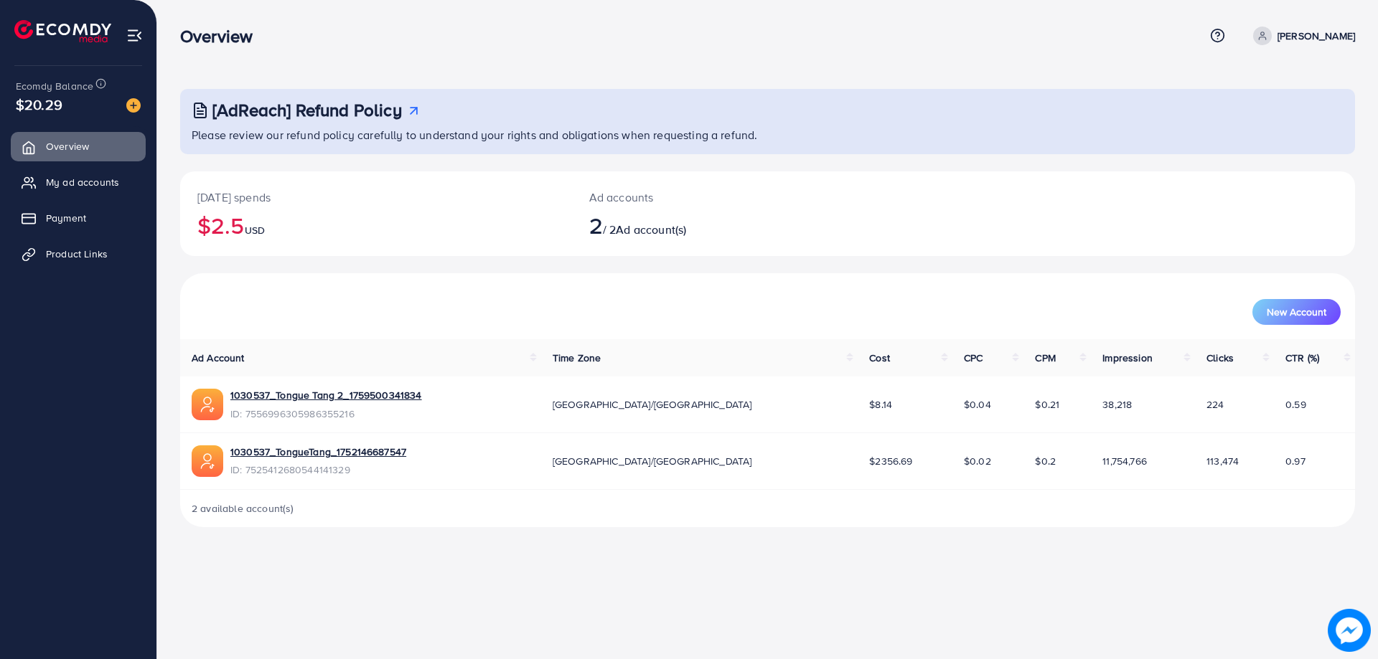
click at [1305, 41] on p "[PERSON_NAME]" at bounding box center [1316, 35] width 78 height 17
click at [1283, 80] on link "Profile" at bounding box center [1286, 86] width 136 height 32
select select "********"
